Goal: Find specific page/section: Find specific page/section

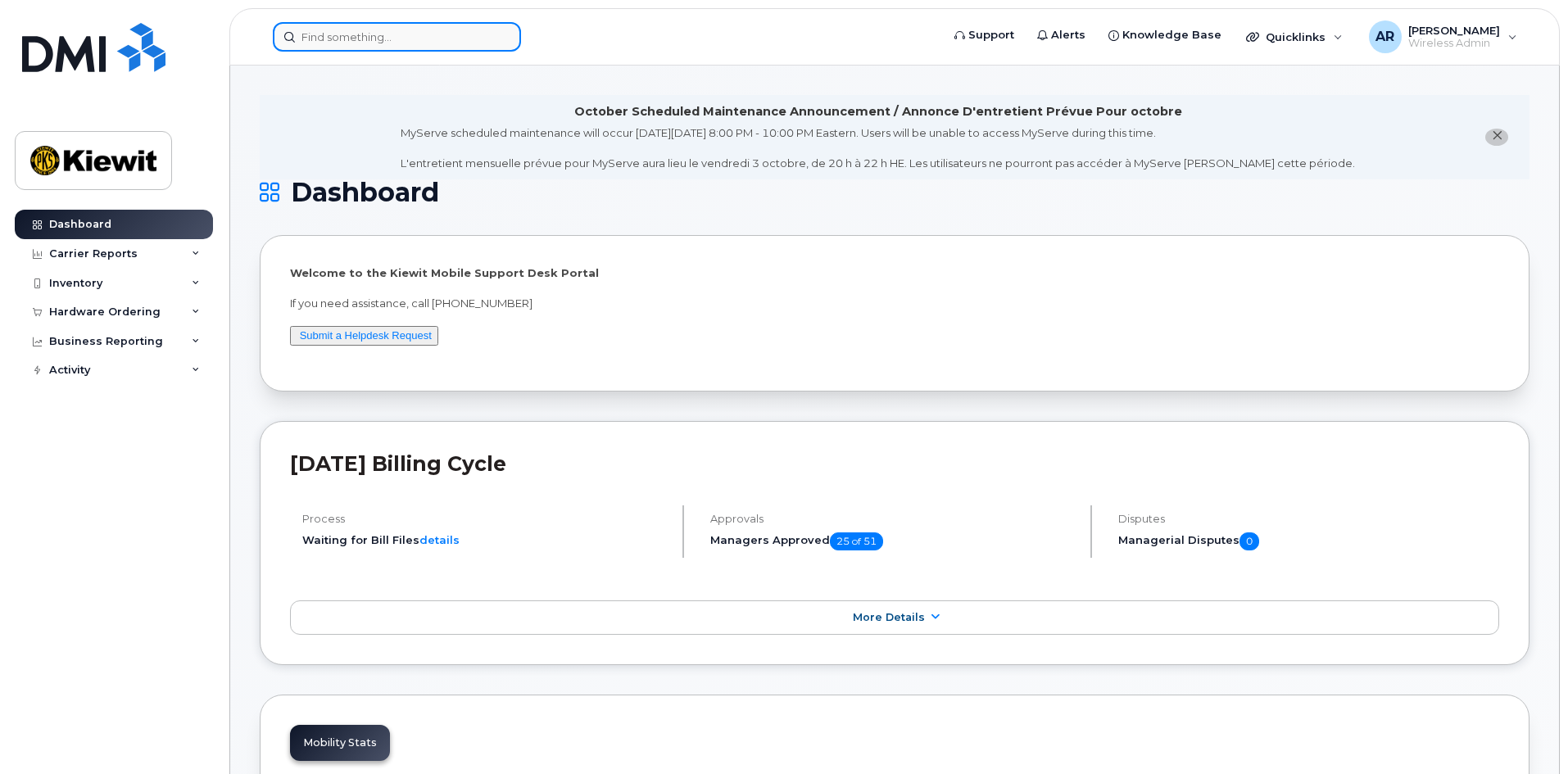
click at [337, 43] on input at bounding box center [396, 37] width 248 height 29
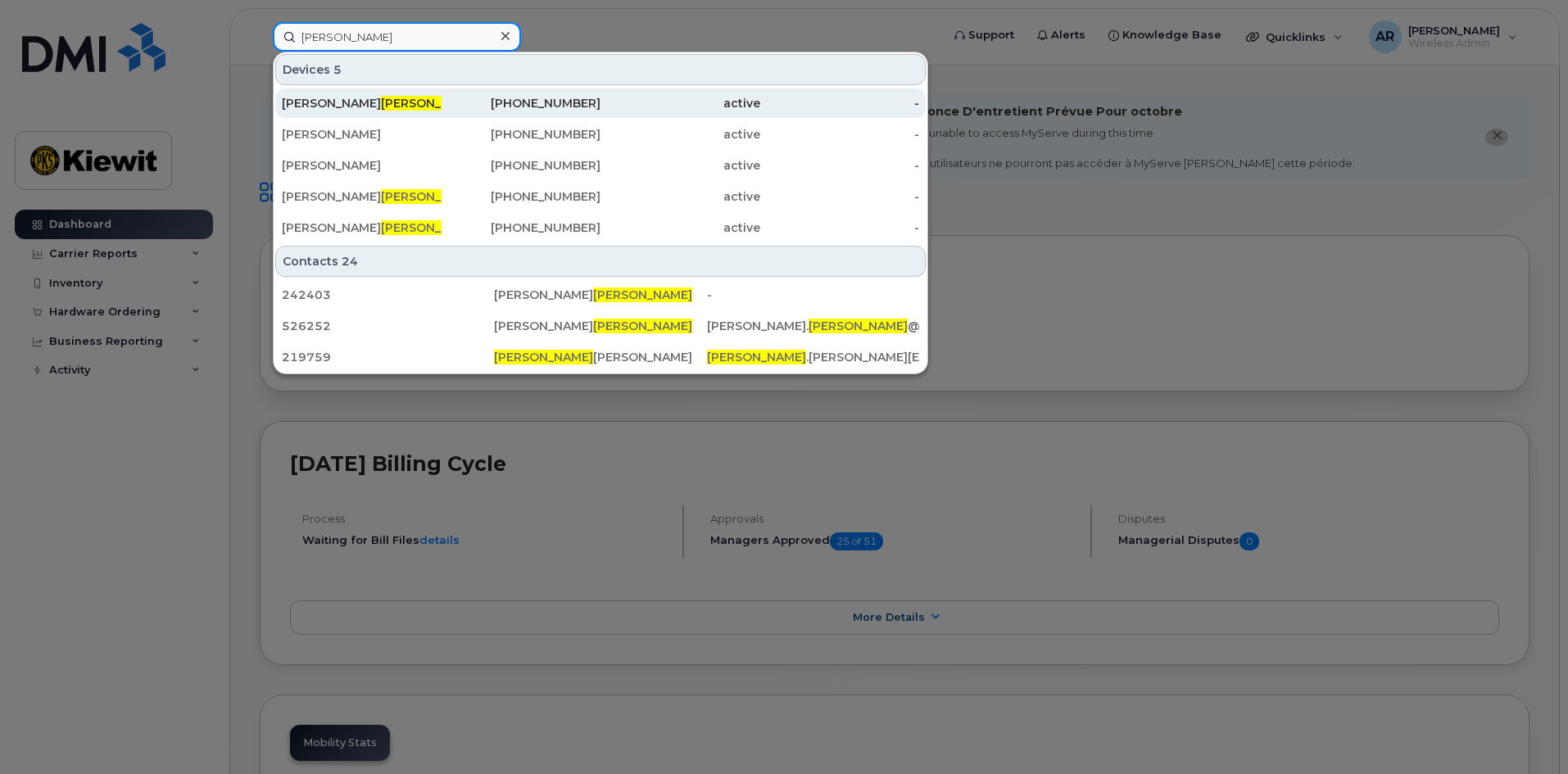
type input "burris"
click at [329, 111] on div "MIKE BURRIS" at bounding box center [361, 102] width 160 height 29
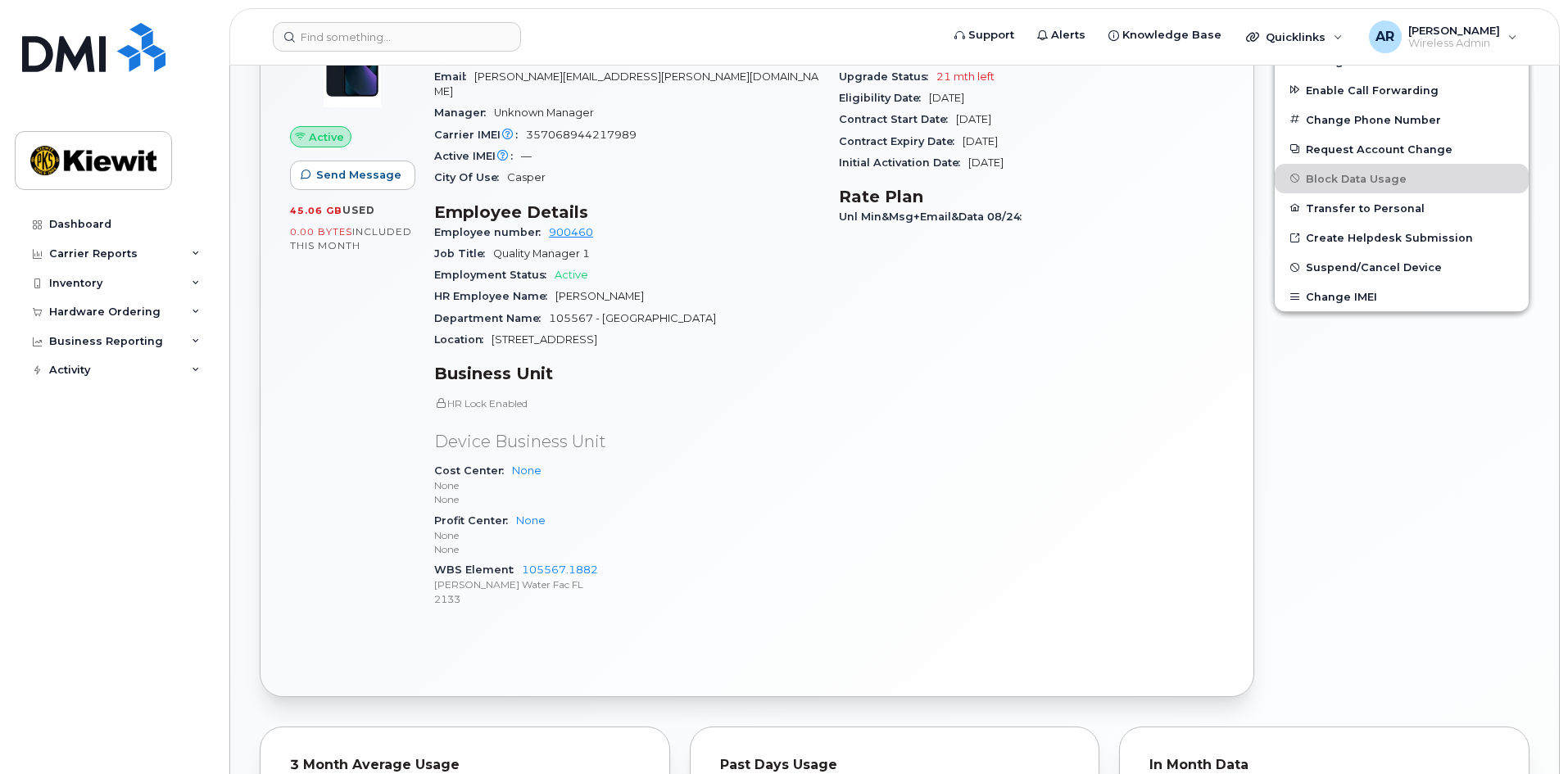
scroll to position [547, 0]
click at [860, 463] on div "Carrier Details Account 786080835-00001 - Verizon Wireless - Kiewit Phase 2 Con…" at bounding box center [1031, 312] width 404 height 638
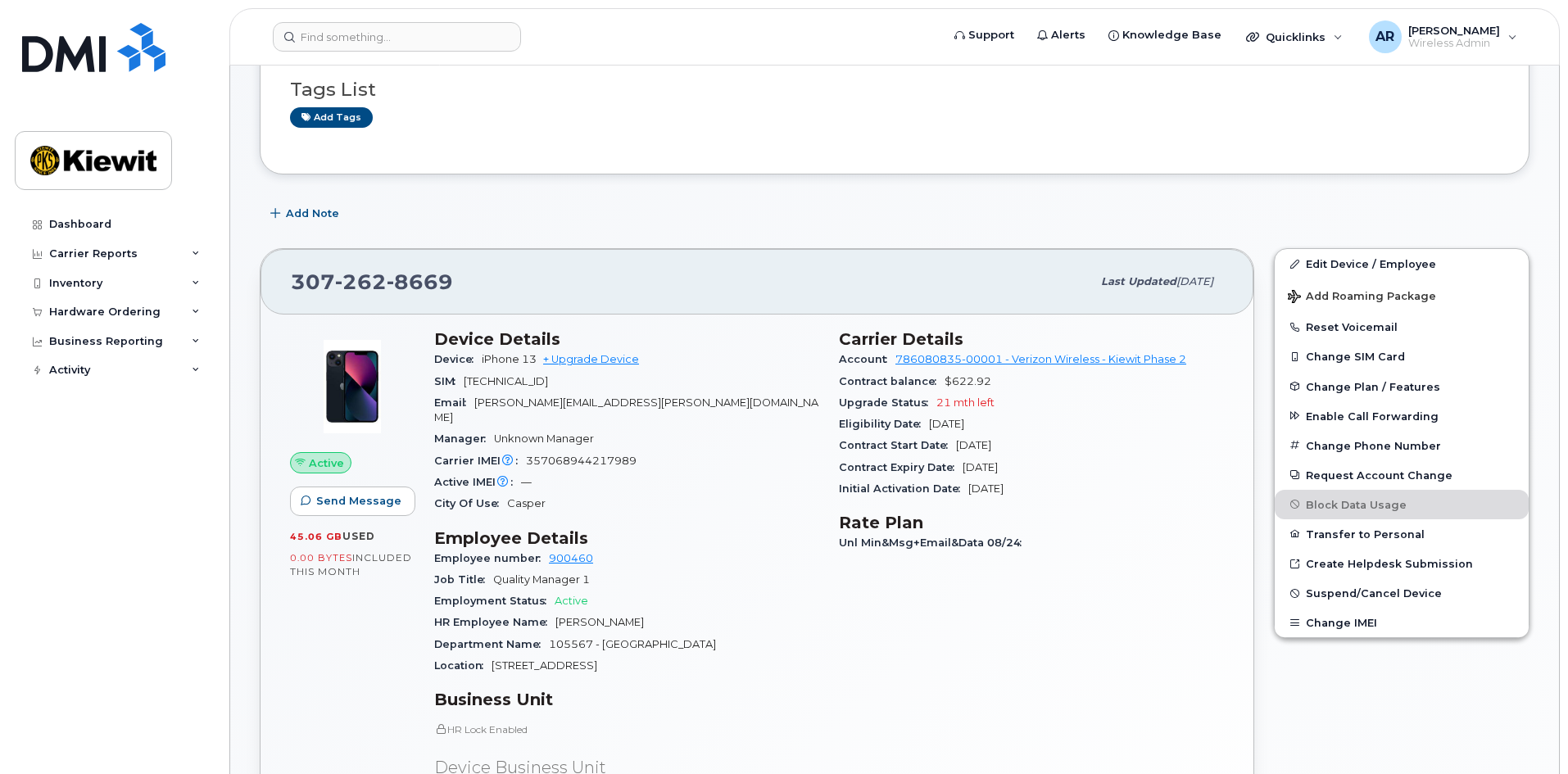
scroll to position [0, 0]
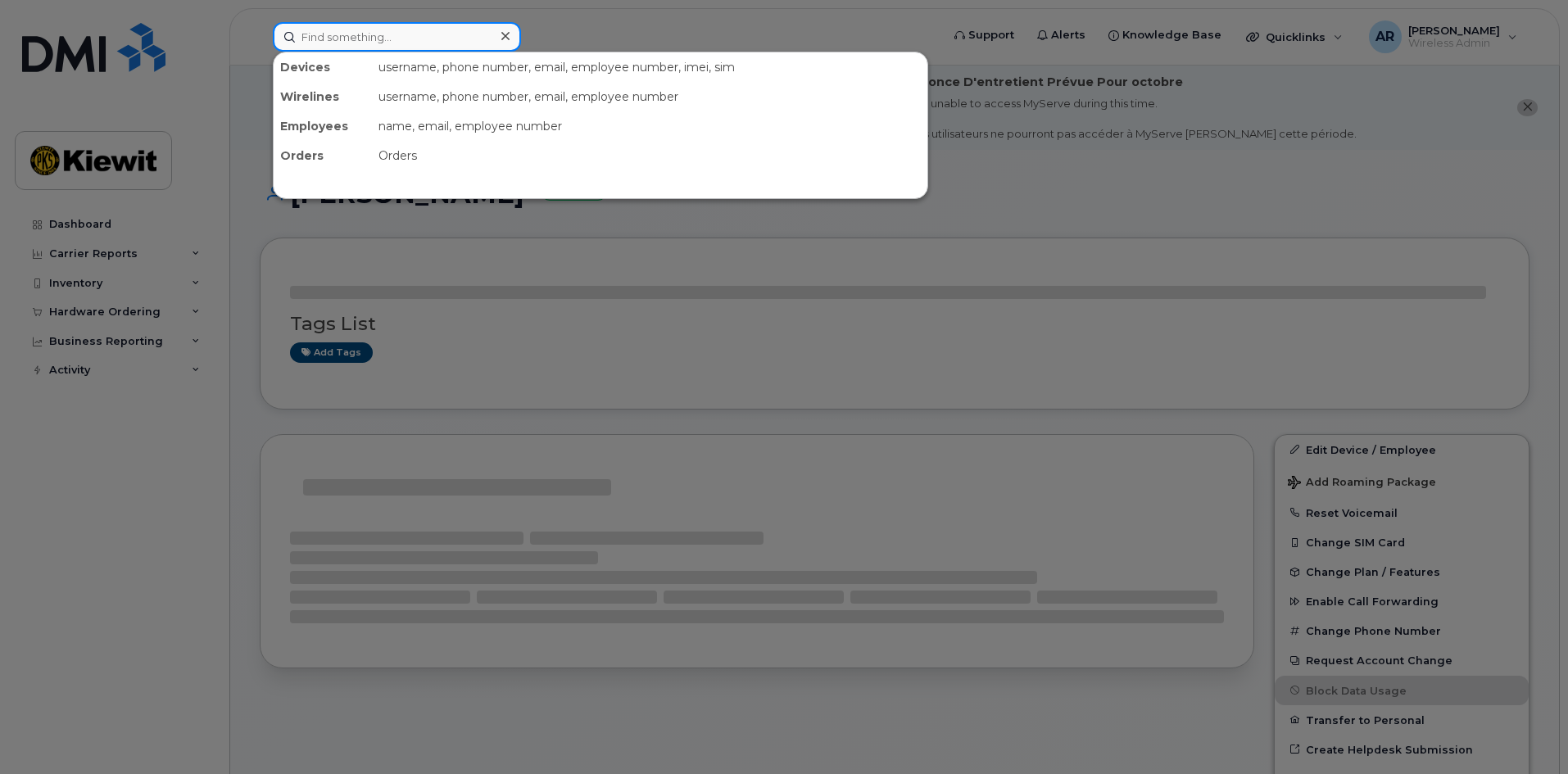
click at [386, 35] on input at bounding box center [396, 37] width 248 height 29
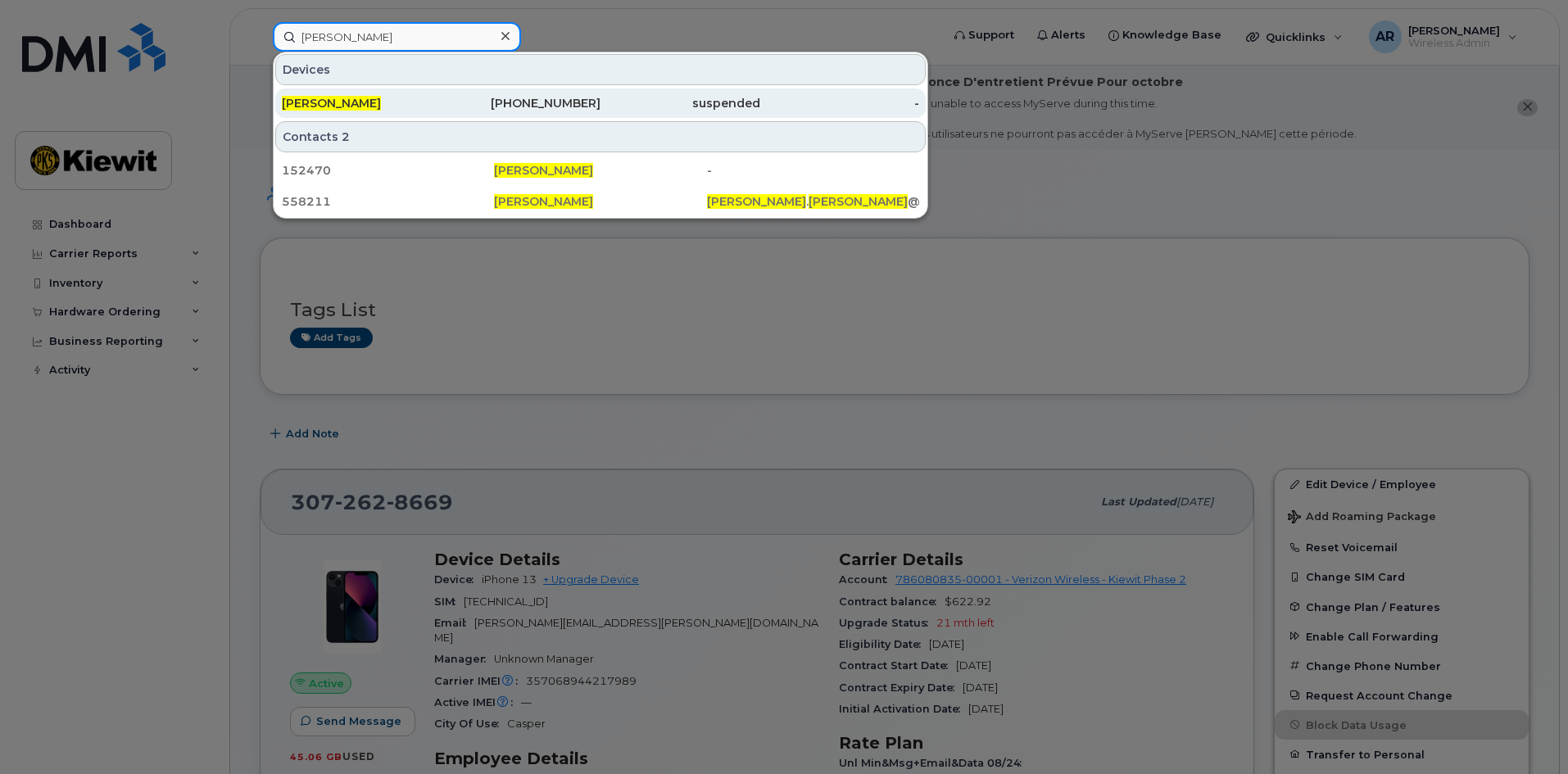
type input "larry lee"
click at [343, 104] on span "LARRY LEE" at bounding box center [331, 103] width 99 height 15
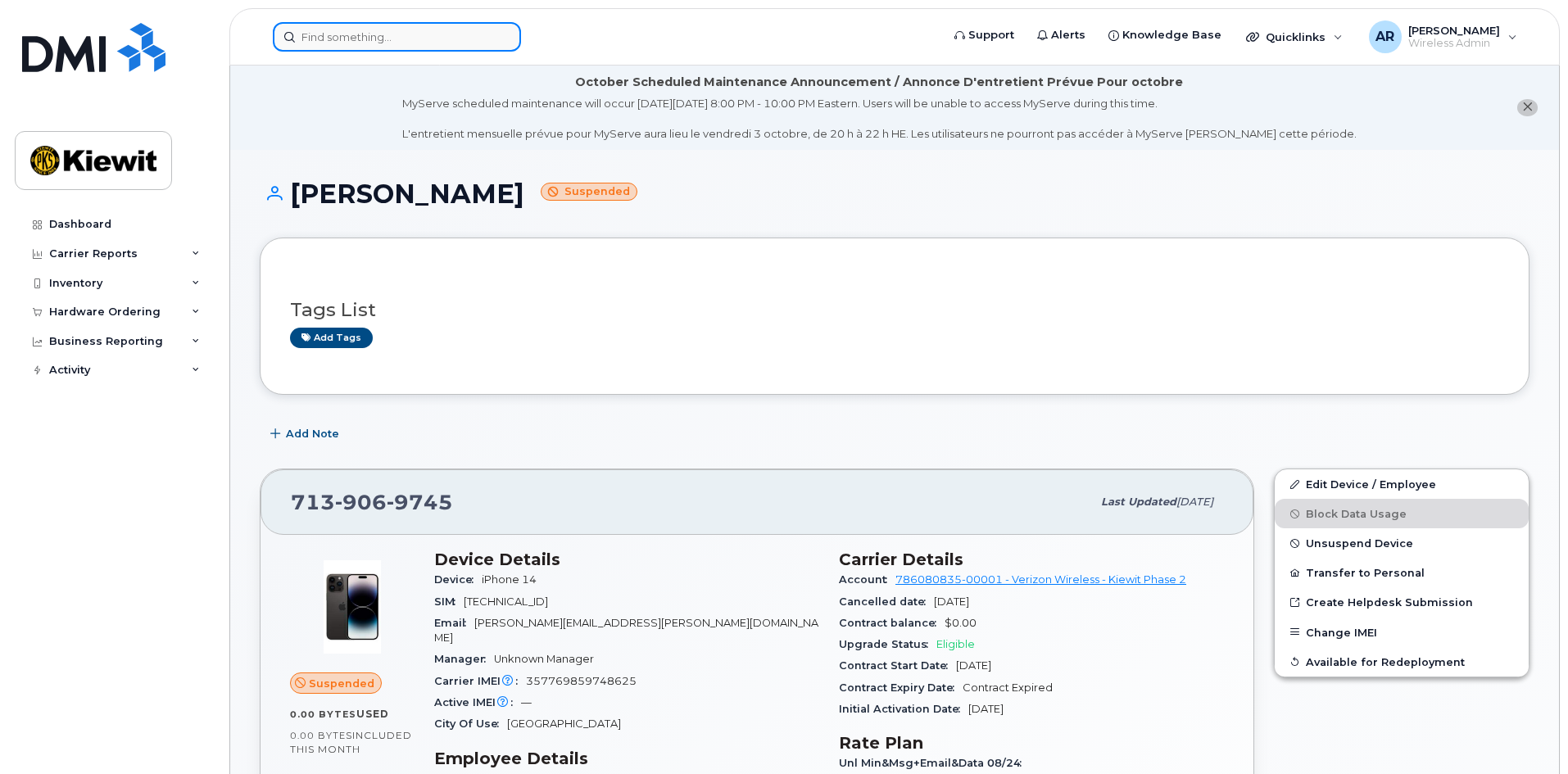
click at [378, 36] on input at bounding box center [396, 37] width 248 height 29
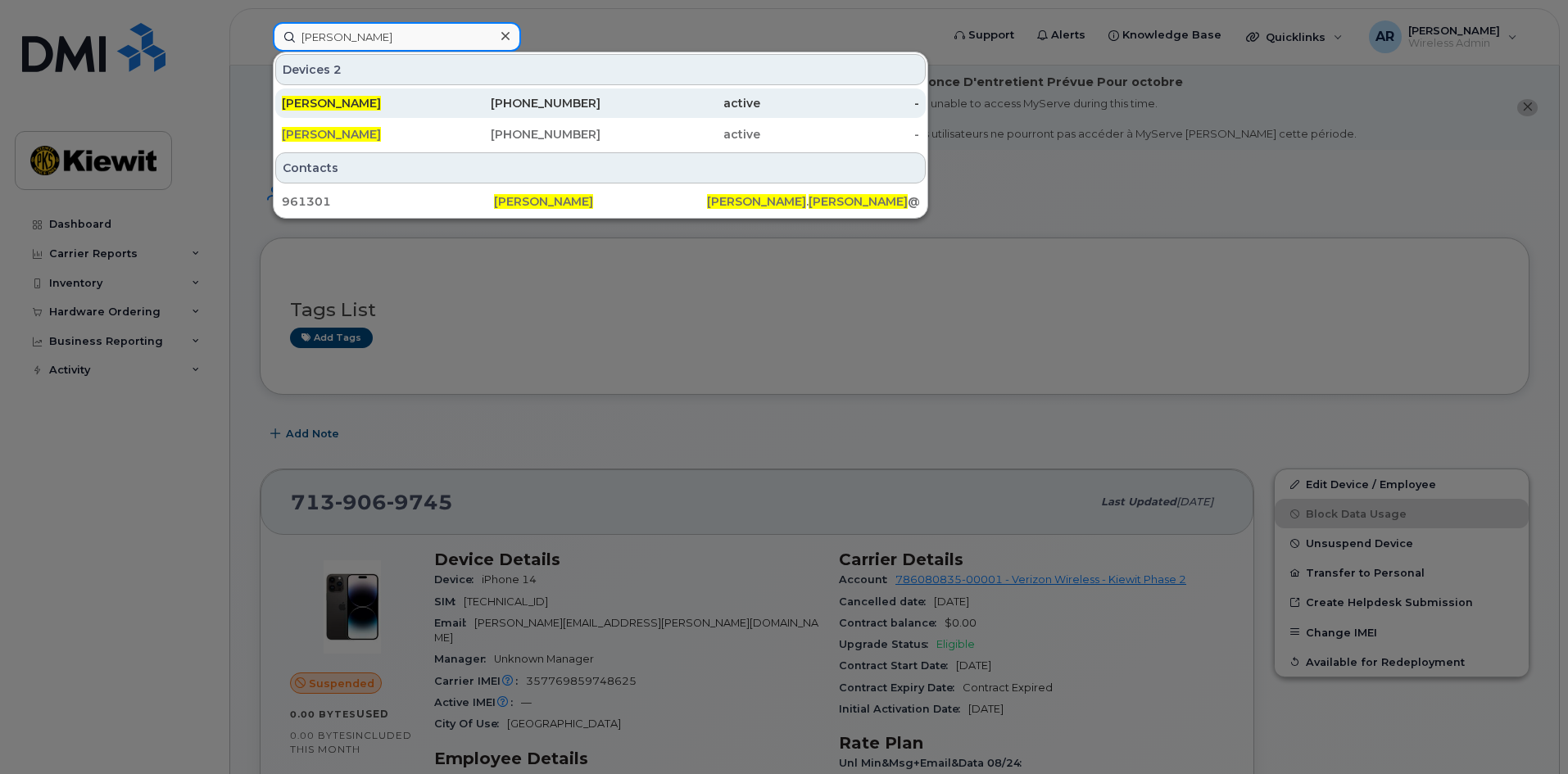
type input "troy stein"
click at [331, 109] on span "Troy Stein" at bounding box center [331, 103] width 99 height 15
